Goal: Task Accomplishment & Management: Manage account settings

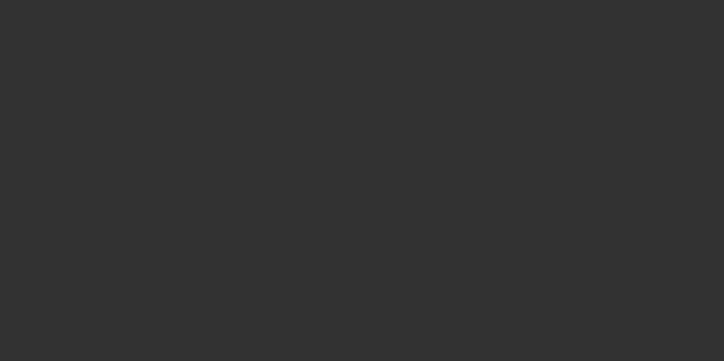
drag, startPoint x: 672, startPoint y: 113, endPoint x: 531, endPoint y: 66, distance: 149.1
click at [531, 66] on div at bounding box center [362, 180] width 724 height 361
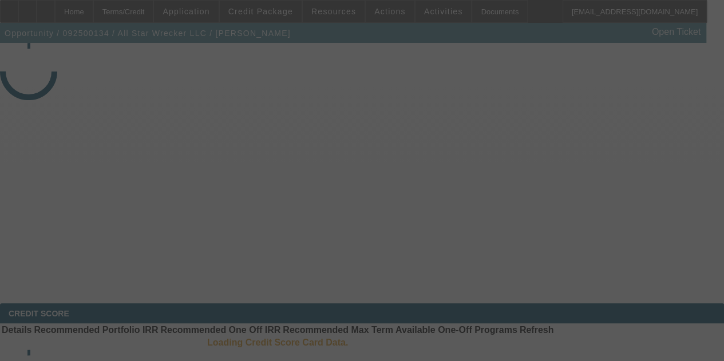
select select "3"
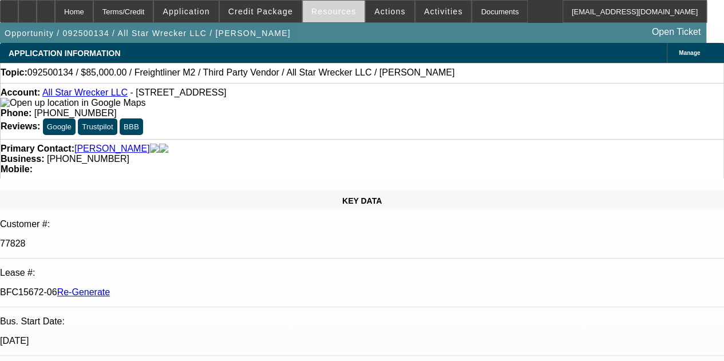
select select "0"
select select "2"
select select "0"
select select "6"
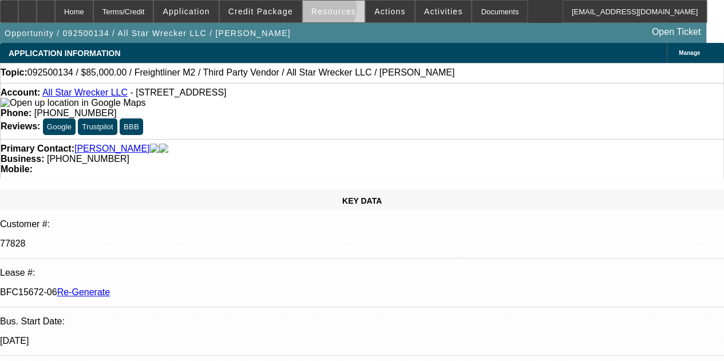
click at [327, 11] on span "Resources" at bounding box center [333, 11] width 45 height 9
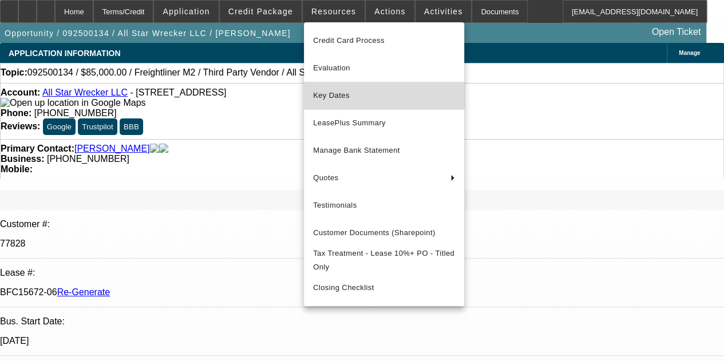
click at [330, 89] on span "Key Dates" at bounding box center [384, 96] width 142 height 14
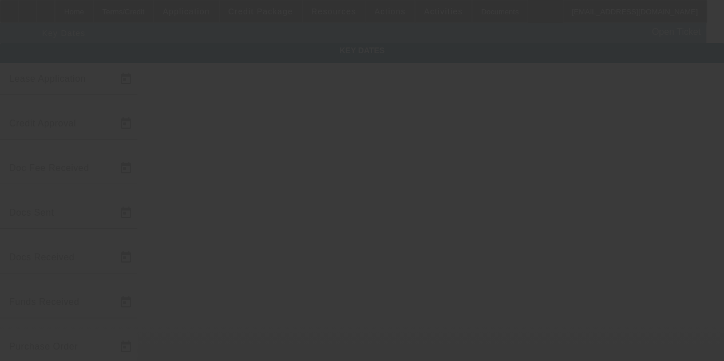
type input "9/8/2025"
type input "9/17/2025"
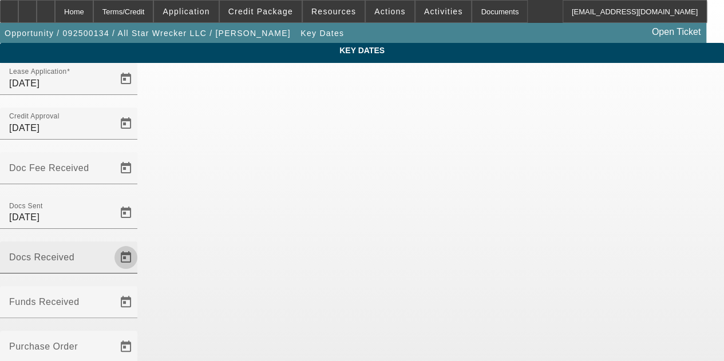
click at [140, 244] on span "Open calendar" at bounding box center [125, 257] width 27 height 27
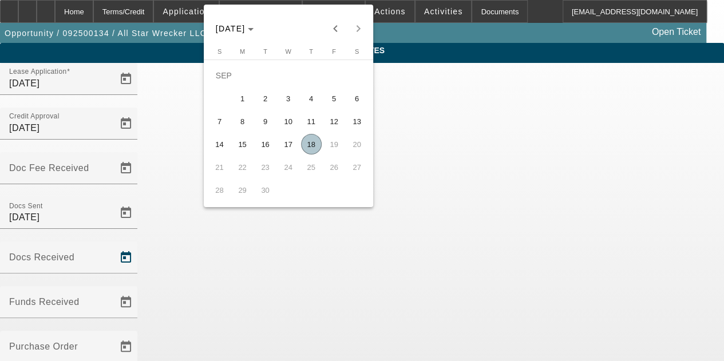
click at [287, 149] on span "17" at bounding box center [288, 144] width 21 height 21
type input "9/17/2025"
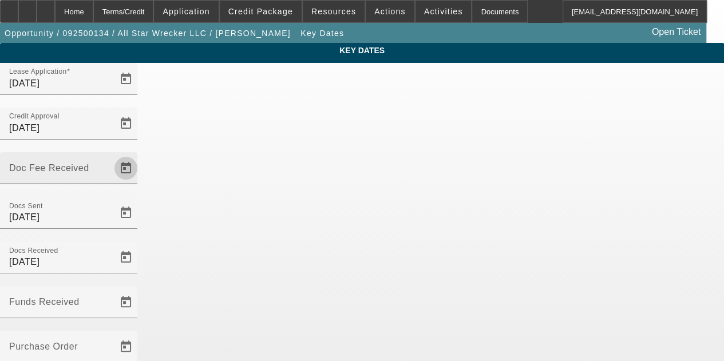
click at [140, 155] on span "Open calendar" at bounding box center [125, 168] width 27 height 27
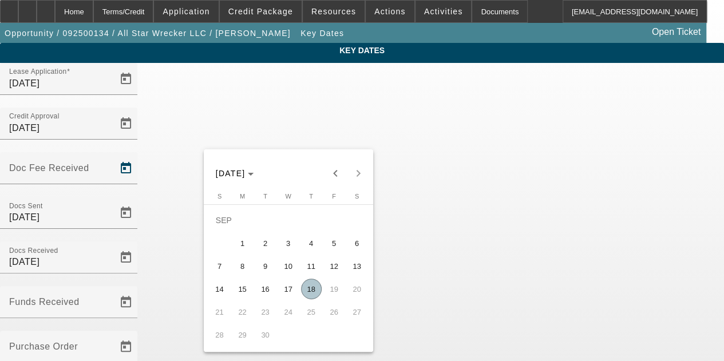
click at [308, 298] on span "18" at bounding box center [311, 289] width 21 height 21
type input "9/18/2025"
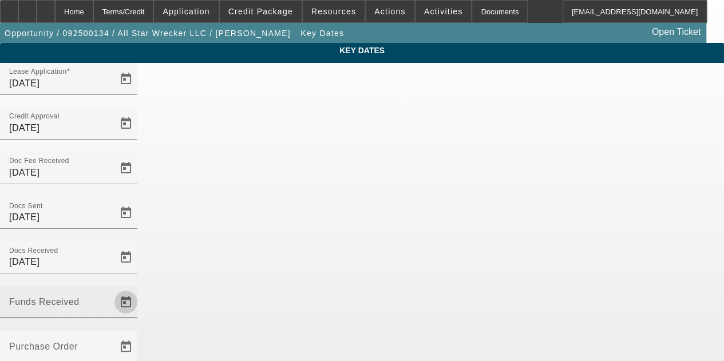
click at [140, 288] on span "Open calendar" at bounding box center [125, 301] width 27 height 27
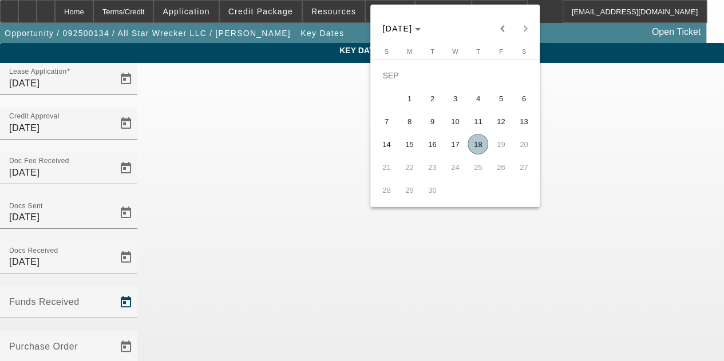
click at [476, 149] on span "18" at bounding box center [478, 144] width 21 height 21
type input "9/18/2025"
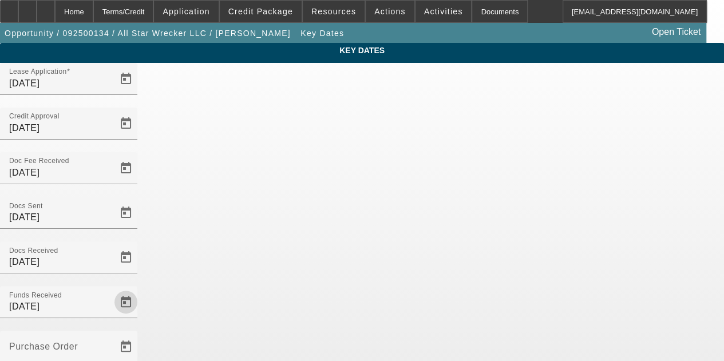
scroll to position [74, 0]
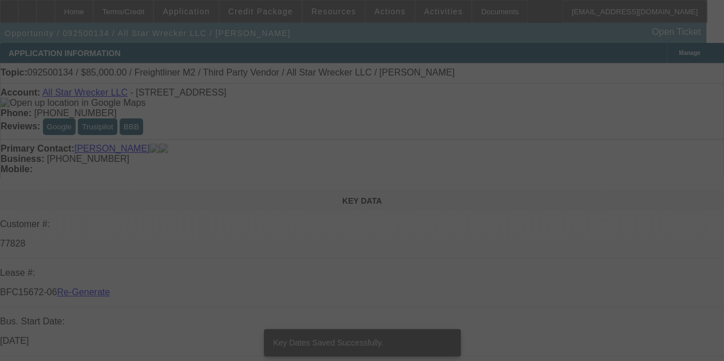
select select "3"
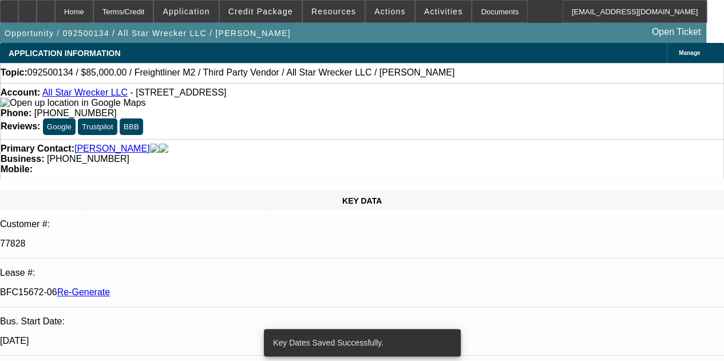
select select "0"
select select "2"
select select "0"
select select "6"
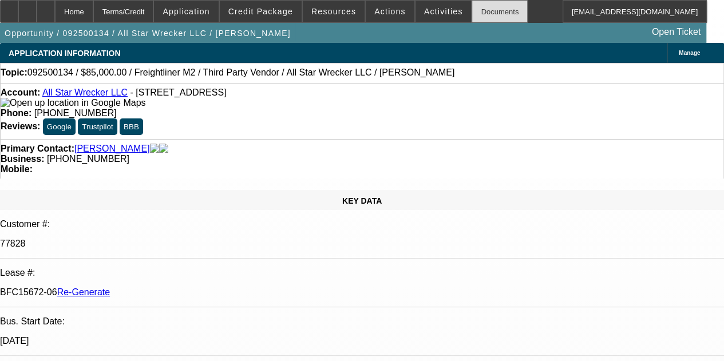
click at [481, 12] on div "Documents" at bounding box center [500, 11] width 56 height 23
click at [415, 3] on span at bounding box center [443, 11] width 56 height 27
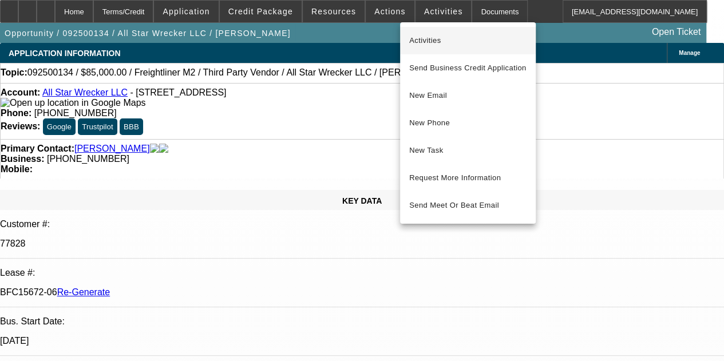
click at [422, 36] on span "Activities" at bounding box center [467, 41] width 117 height 14
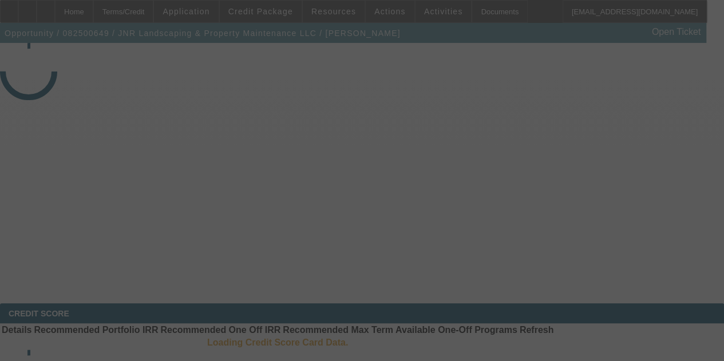
select select "3"
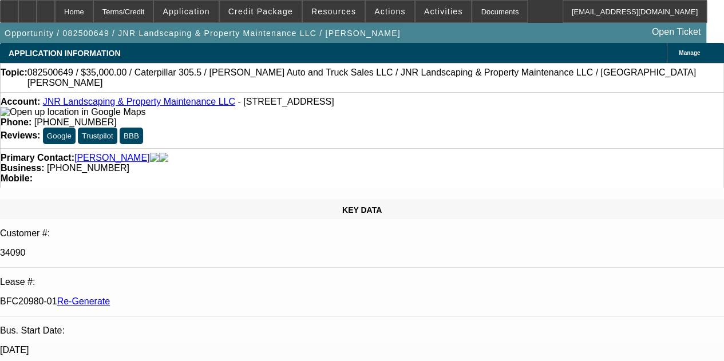
select select "0"
select select "6"
click at [473, 10] on div "Documents" at bounding box center [500, 11] width 56 height 23
